Goal: Navigation & Orientation: Find specific page/section

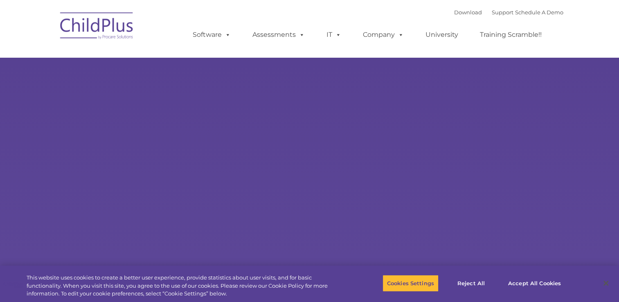
type input ""
select select "MEDIUM"
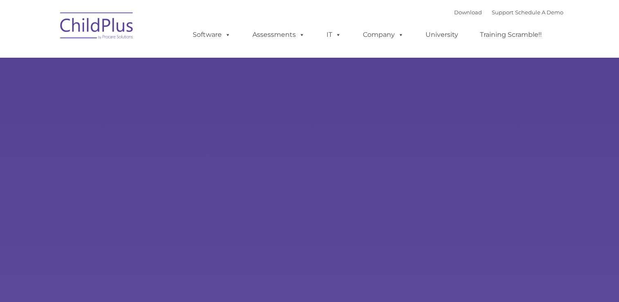
type input ""
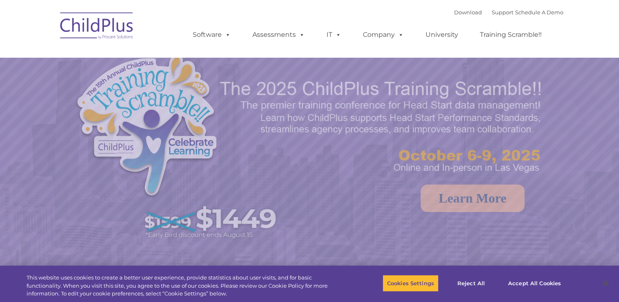
select select "MEDIUM"
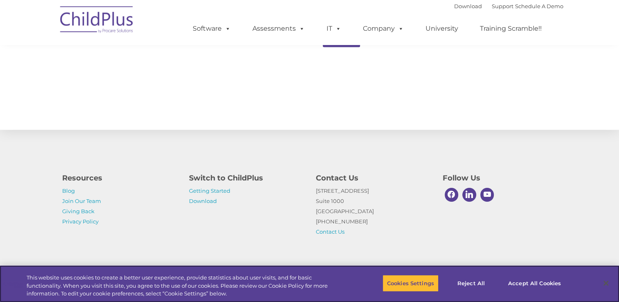
scroll to position [896, 0]
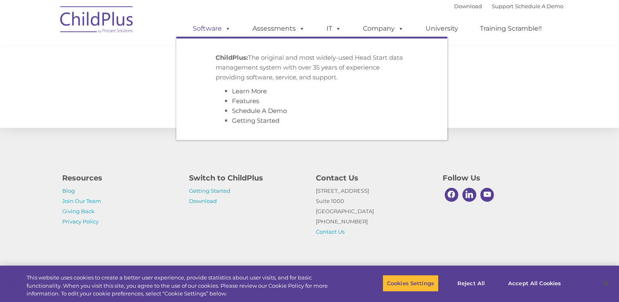
click at [225, 30] on span at bounding box center [226, 29] width 9 height 8
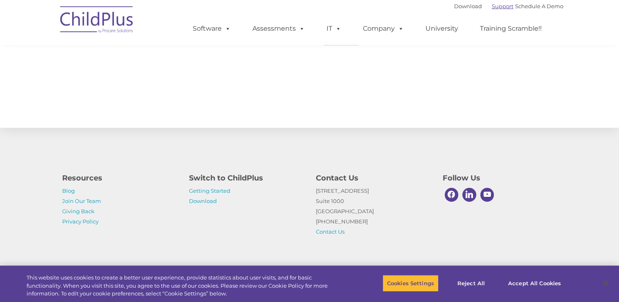
click at [492, 6] on link "Support" at bounding box center [503, 6] width 22 height 7
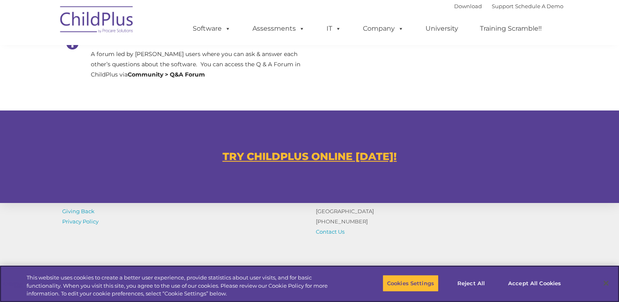
scroll to position [429, 0]
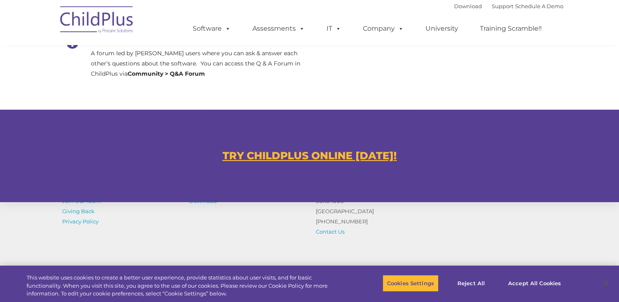
click at [283, 159] on u "TRY CHILDPLUS ONLINE TODAY!" at bounding box center [310, 155] width 174 height 12
